Goal: Navigation & Orientation: Find specific page/section

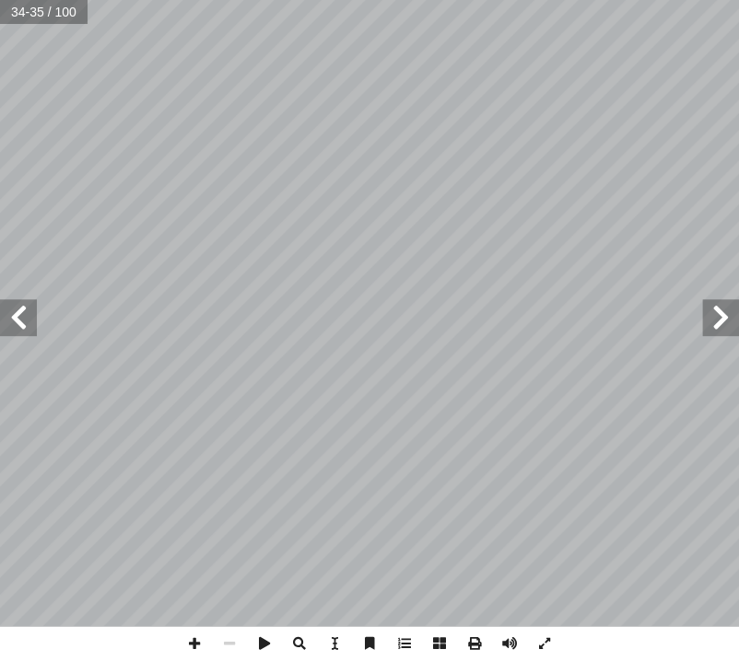
click at [8, 320] on span at bounding box center [18, 317] width 37 height 37
click at [717, 319] on span at bounding box center [720, 317] width 37 height 37
click at [720, 326] on span at bounding box center [720, 317] width 37 height 37
click at [18, 318] on span at bounding box center [18, 317] width 37 height 37
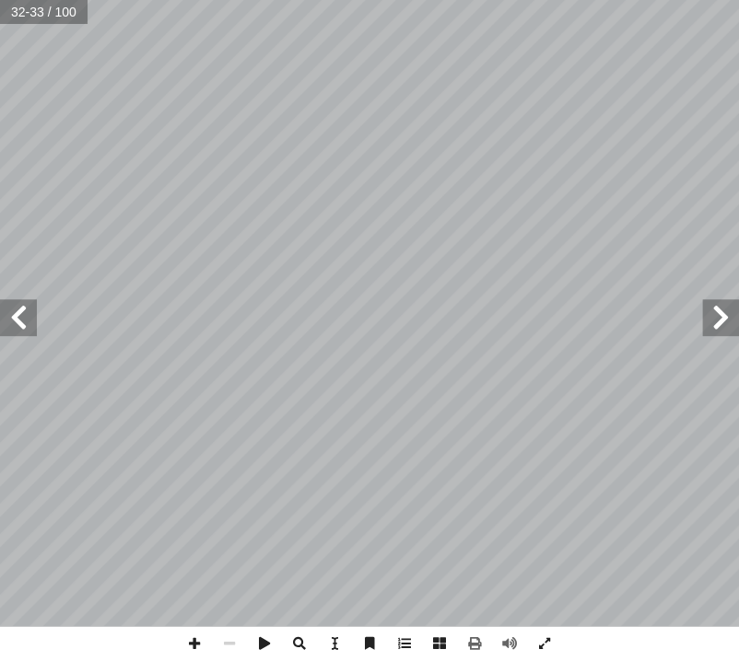
click at [23, 320] on span at bounding box center [18, 317] width 37 height 37
click at [17, 312] on span at bounding box center [18, 317] width 37 height 37
click at [723, 320] on span at bounding box center [720, 317] width 37 height 37
